Goal: Entertainment & Leisure: Consume media (video, audio)

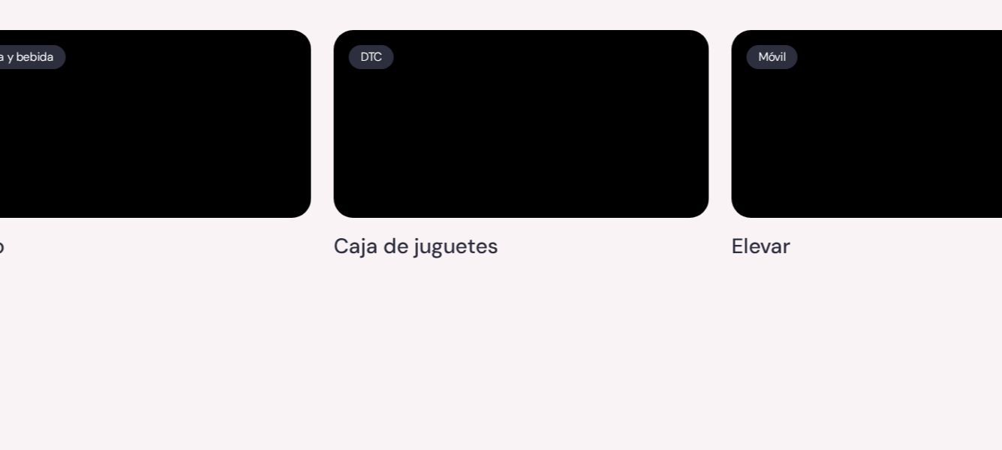
scroll to position [4010, 0]
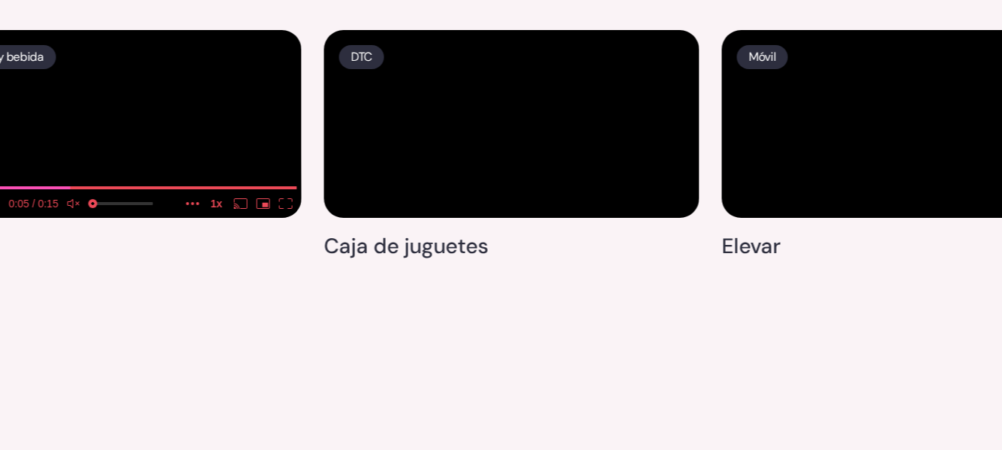
click at [110, 203] on video at bounding box center [113, 124] width 375 height 188
click at [122, 218] on video at bounding box center [113, 124] width 375 height 188
click at [104, 108] on video at bounding box center [113, 124] width 375 height 188
click at [61, 218] on video at bounding box center [113, 124] width 375 height 188
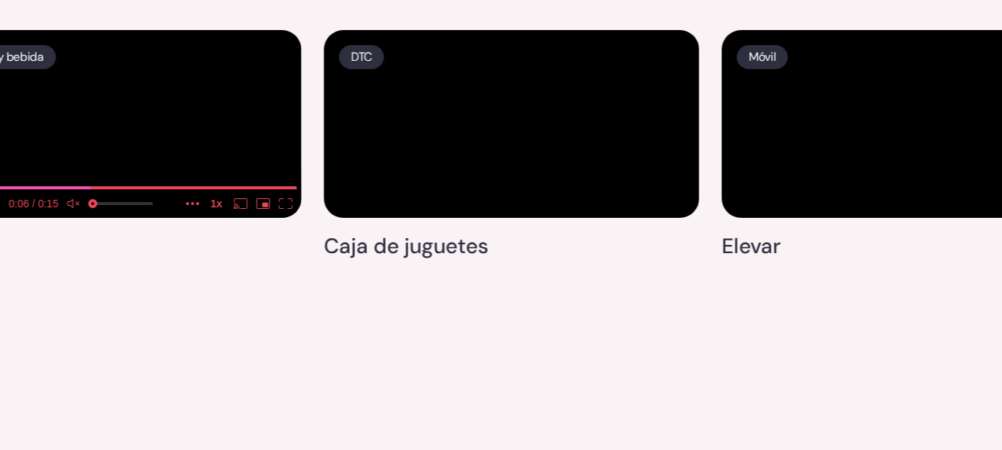
click at [157, 218] on video at bounding box center [113, 124] width 375 height 188
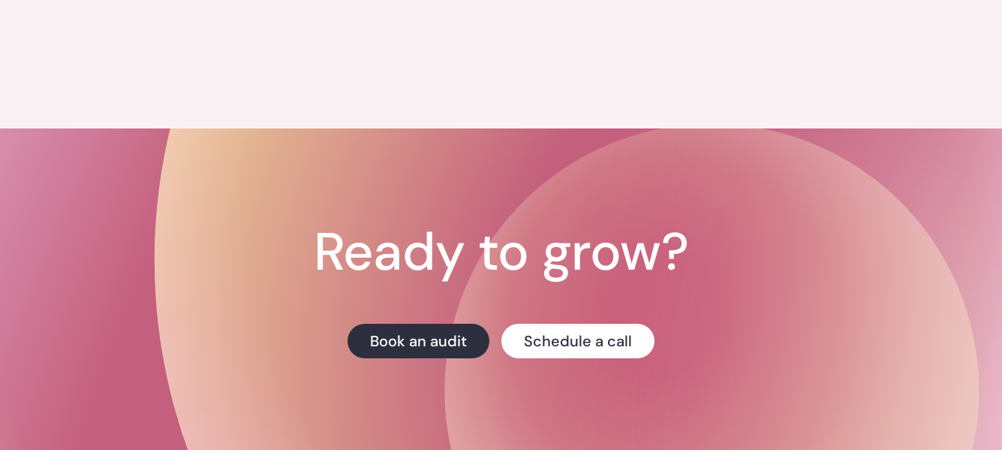
scroll to position [6340, 0]
